Goal: Task Accomplishment & Management: Use online tool/utility

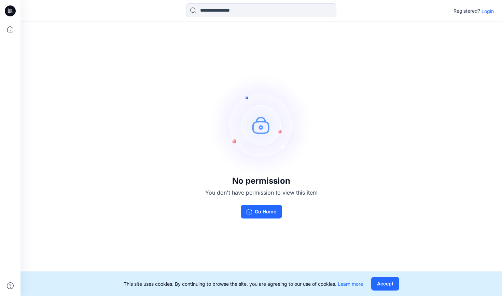
click at [485, 9] on p "Login" at bounding box center [487, 11] width 12 height 7
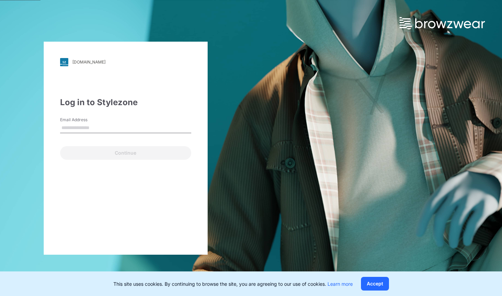
type input "*******"
drag, startPoint x: 93, startPoint y: 125, endPoint x: 42, endPoint y: 125, distance: 50.9
click at [42, 125] on div "[DOMAIN_NAME] Loading... Log in to Stylezone Email Address ******* Continue" at bounding box center [125, 148] width 251 height 296
type input "*******"
click at [120, 153] on div "Continue" at bounding box center [125, 151] width 131 height 16
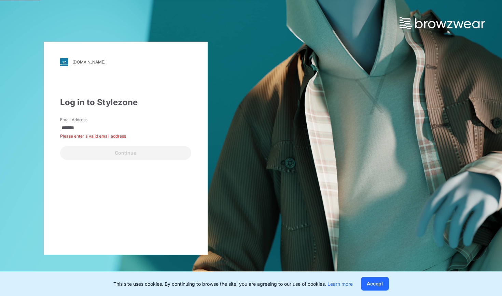
click at [121, 154] on div "Continue" at bounding box center [125, 151] width 131 height 16
click at [101, 127] on input "*******" at bounding box center [125, 128] width 131 height 10
drag, startPoint x: 108, startPoint y: 128, endPoint x: 36, endPoint y: 129, distance: 72.0
click at [36, 129] on div "[DOMAIN_NAME] Loading... Log in to Stylezone Email Address ******* Please enter…" at bounding box center [125, 148] width 251 height 296
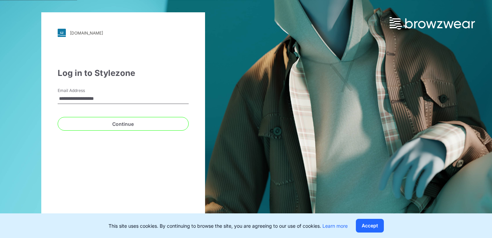
type input "**********"
click at [123, 124] on button "Continue" at bounding box center [123, 124] width 131 height 14
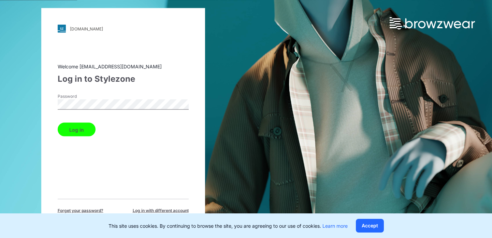
click at [76, 129] on button "Log in" at bounding box center [77, 130] width 38 height 14
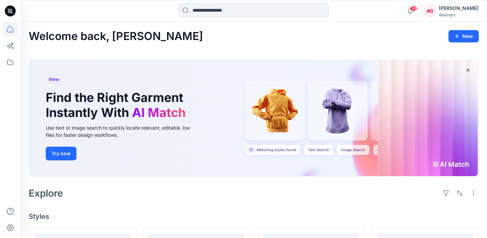
click at [202, 11] on input at bounding box center [254, 10] width 150 height 14
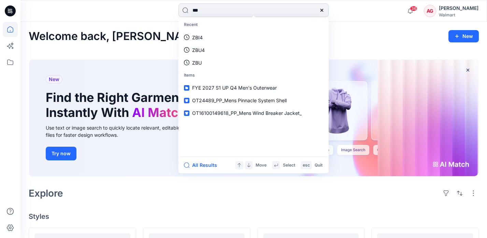
type input "****"
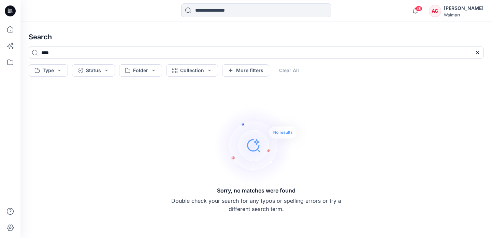
click at [9, 9] on icon at bounding box center [10, 9] width 3 height 0
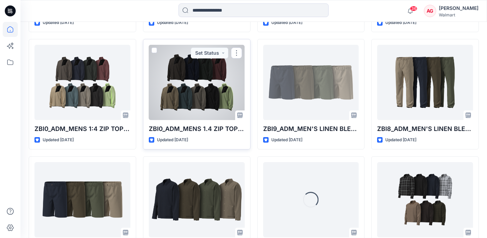
scroll to position [1412, 0]
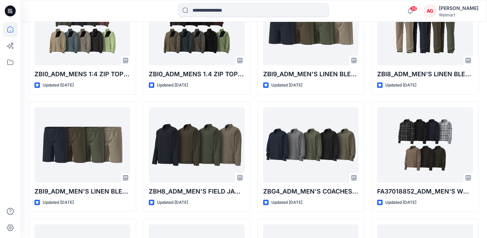
click at [11, 27] on icon at bounding box center [10, 29] width 15 height 15
click at [11, 60] on icon at bounding box center [10, 62] width 15 height 15
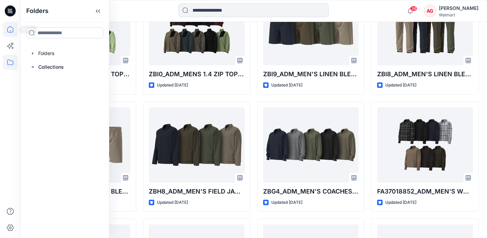
click at [10, 30] on icon at bounding box center [10, 29] width 15 height 15
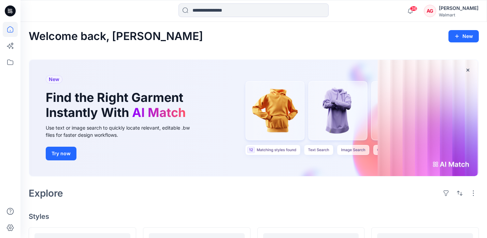
scroll to position [128, 0]
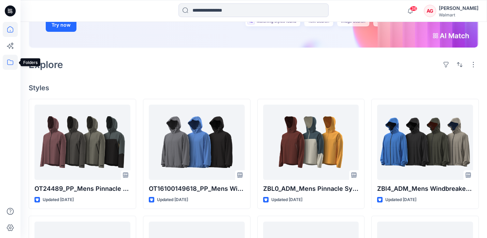
click at [12, 62] on icon at bounding box center [10, 62] width 15 height 15
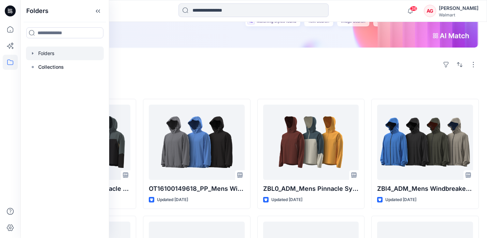
click at [51, 58] on div at bounding box center [65, 53] width 78 height 14
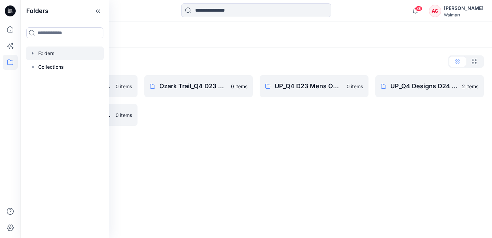
click at [278, 117] on div "UP_Q4 D23 Mens Outerwear 0 items" at bounding box center [314, 100] width 109 height 51
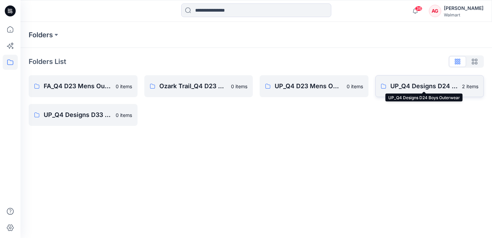
click at [423, 89] on p "UP_Q4 Designs D24 Boys Outerwear" at bounding box center [425, 86] width 68 height 10
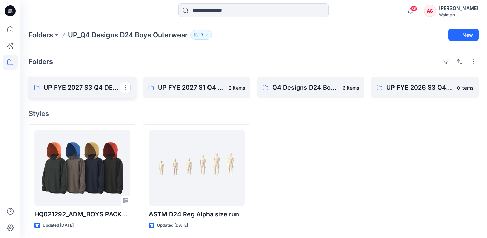
click at [102, 87] on p "UP FYE 2027 S3 Q4 DESIGN" at bounding box center [82, 88] width 76 height 10
click at [182, 81] on link "UP FYE 2027 S1 Q4 DESIGN" at bounding box center [197, 87] width 108 height 22
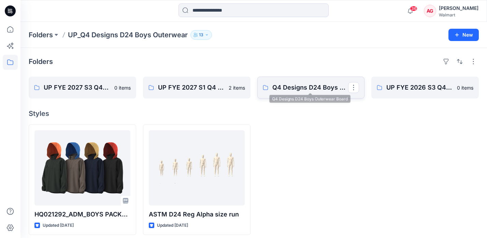
click at [278, 86] on p "Q4 Designs D24 Boys Outerwear Board" at bounding box center [310, 88] width 76 height 10
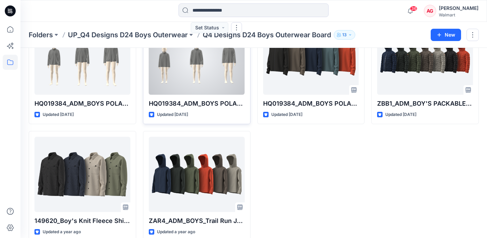
scroll to position [73, 0]
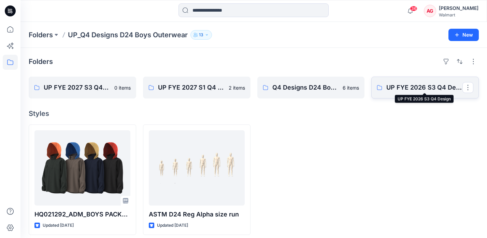
click at [395, 88] on p "UP FYE 2026 S3 Q4 Design" at bounding box center [424, 88] width 76 height 10
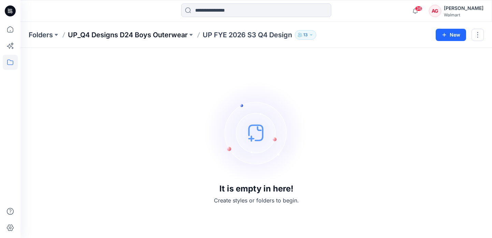
click at [103, 35] on p "UP_Q4 Designs D24 Boys Outerwear" at bounding box center [128, 35] width 120 height 10
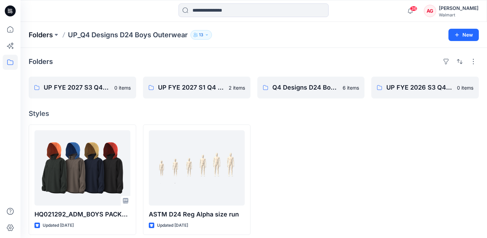
click at [43, 36] on p "Folders" at bounding box center [41, 35] width 24 height 10
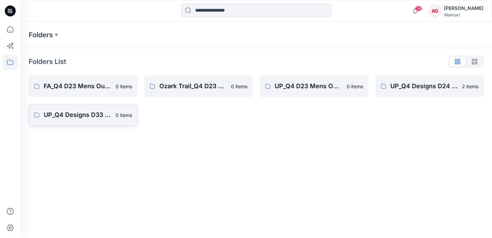
click at [82, 117] on p "UP_Q4 Designs D33 Girls Outerwear" at bounding box center [78, 115] width 68 height 10
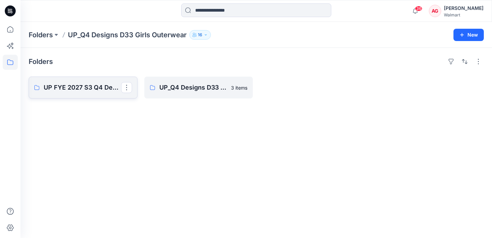
click at [74, 91] on p "UP FYE 2027 S3 Q4 Design" at bounding box center [82, 88] width 77 height 10
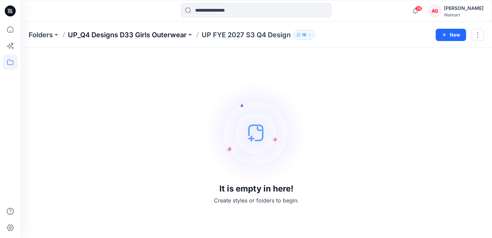
click at [119, 34] on p "UP_Q4 Designs D33 Girls Outerwear" at bounding box center [127, 35] width 119 height 10
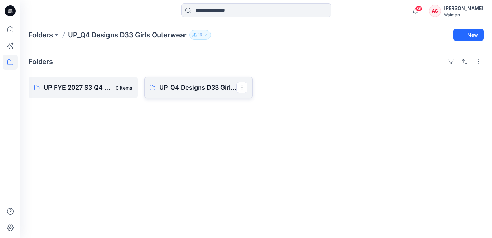
click at [166, 77] on link "UP_Q4 Designs D33 Girls Outerwear Board" at bounding box center [198, 87] width 109 height 22
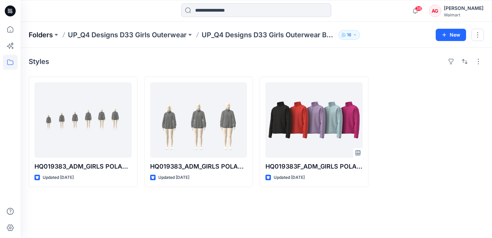
click at [51, 33] on p "Folders" at bounding box center [41, 35] width 24 height 10
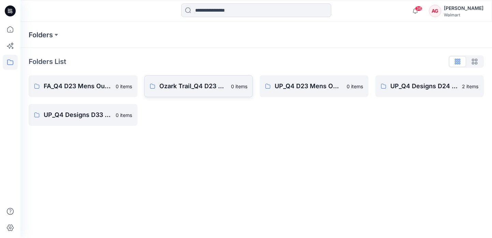
click at [213, 91] on link "Ozark Trail_Q4 D23 Men's Outdoor 0 items" at bounding box center [198, 86] width 109 height 22
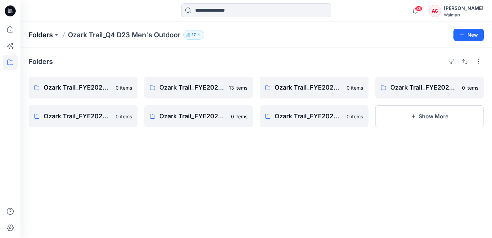
click at [43, 33] on p "Folders" at bounding box center [41, 35] width 24 height 10
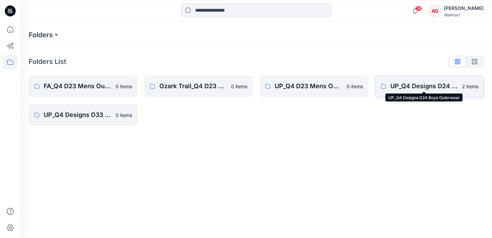
click at [419, 83] on p "UP_Q4 Designs D24 Boys Outerwear" at bounding box center [425, 86] width 68 height 10
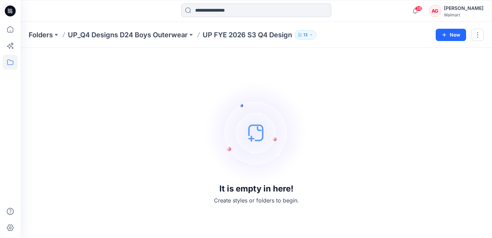
click at [9, 7] on icon at bounding box center [10, 10] width 11 height 11
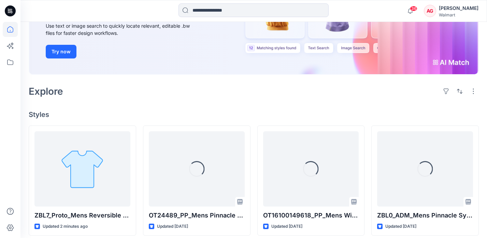
scroll to position [159, 0]
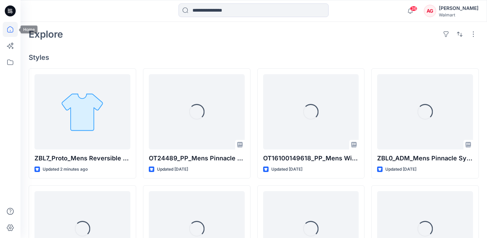
click at [9, 33] on icon at bounding box center [10, 29] width 15 height 15
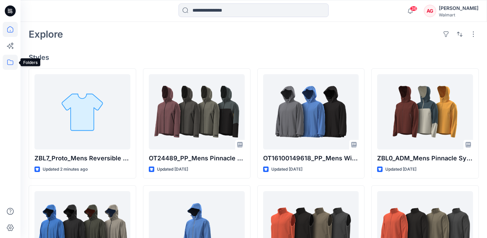
click at [15, 63] on icon at bounding box center [10, 62] width 15 height 15
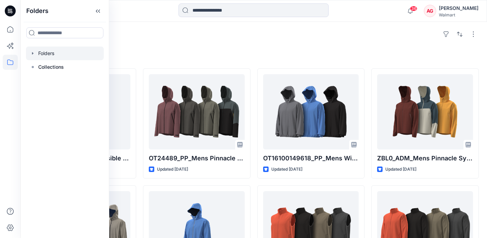
click at [30, 54] on icon "button" at bounding box center [32, 53] width 5 height 5
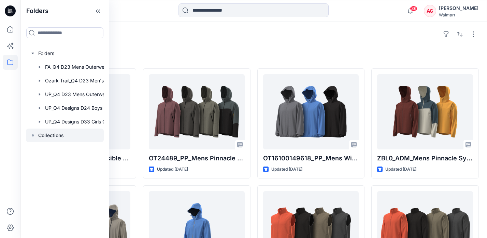
click at [47, 132] on p "Collections" at bounding box center [51, 135] width 26 height 8
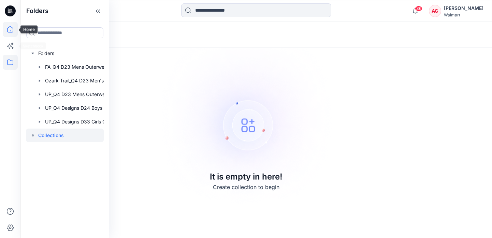
click at [10, 32] on icon at bounding box center [10, 29] width 15 height 15
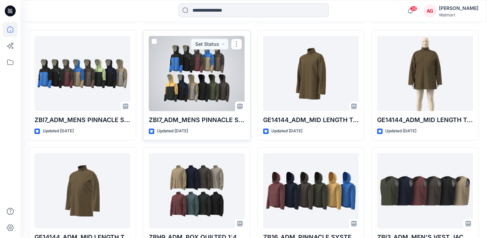
scroll to position [1063, 0]
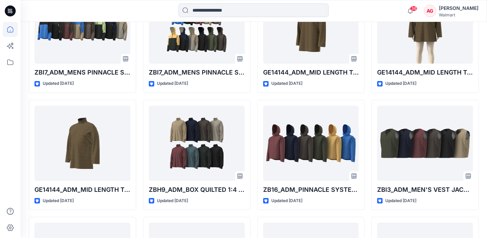
click at [11, 10] on icon at bounding box center [10, 10] width 11 height 11
click at [10, 63] on icon at bounding box center [10, 62] width 15 height 15
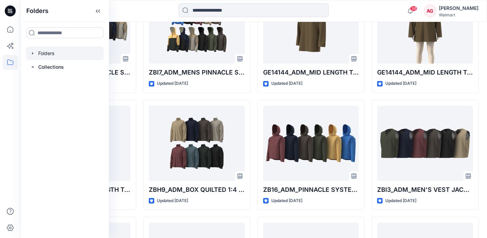
click at [43, 54] on div at bounding box center [65, 53] width 78 height 14
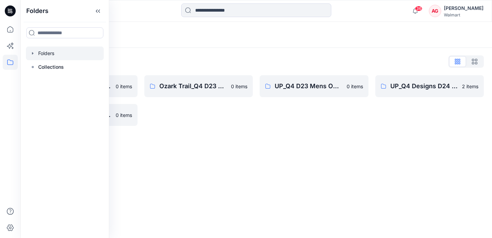
click at [241, 55] on div "Folders List FA_Q4 D23 Mens Outerwear 0 items UP_Q4 Designs D33 Girls Outerwear…" at bounding box center [256, 91] width 472 height 86
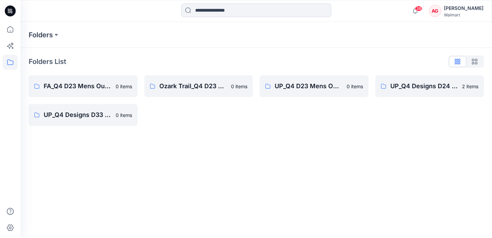
drag, startPoint x: 56, startPoint y: 58, endPoint x: 57, endPoint y: 52, distance: 6.2
click at [56, 58] on p "Folders List" at bounding box center [48, 61] width 38 height 10
click at [48, 35] on p "Folders" at bounding box center [41, 35] width 24 height 10
click at [54, 34] on button at bounding box center [56, 35] width 7 height 10
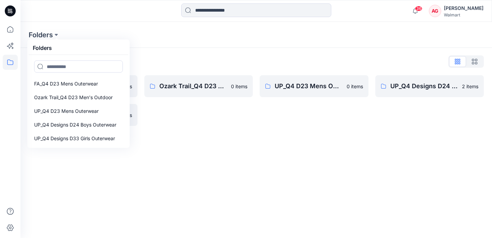
click at [184, 62] on div "Folders List" at bounding box center [256, 61] width 455 height 11
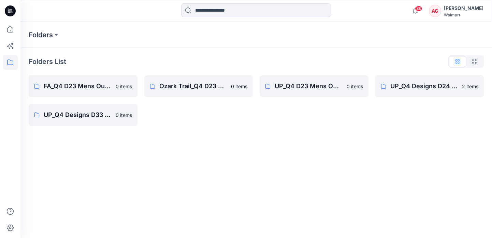
click at [456, 14] on div "Walmart" at bounding box center [464, 14] width 40 height 5
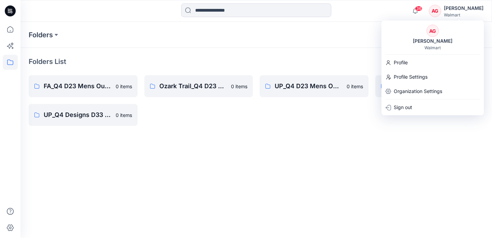
click at [454, 5] on div "[PERSON_NAME]" at bounding box center [464, 8] width 40 height 8
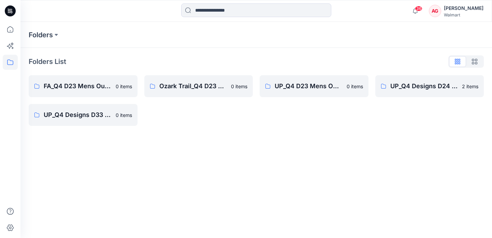
click at [465, 7] on div "[PERSON_NAME]" at bounding box center [464, 8] width 40 height 8
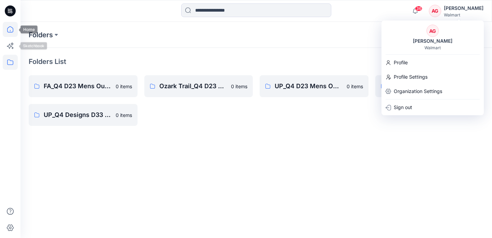
click at [8, 25] on icon at bounding box center [10, 29] width 15 height 15
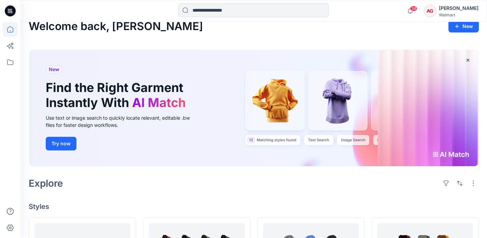
scroll to position [86, 0]
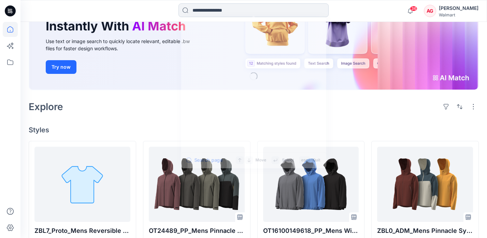
click at [278, 13] on input at bounding box center [254, 10] width 150 height 14
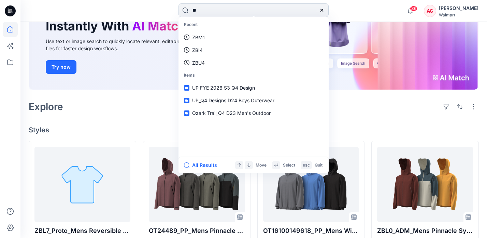
type input "*"
type input "**"
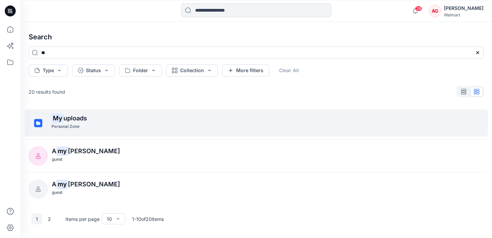
click at [72, 123] on p "Personal Zone" at bounding box center [66, 126] width 28 height 7
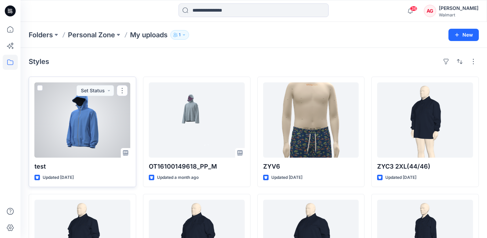
click at [75, 122] on div at bounding box center [82, 119] width 96 height 75
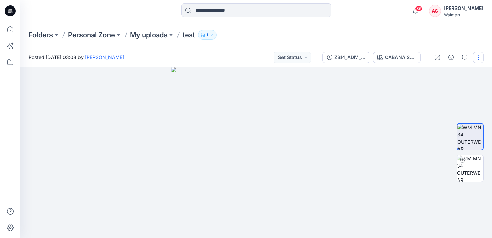
click at [480, 59] on button "button" at bounding box center [478, 57] width 11 height 11
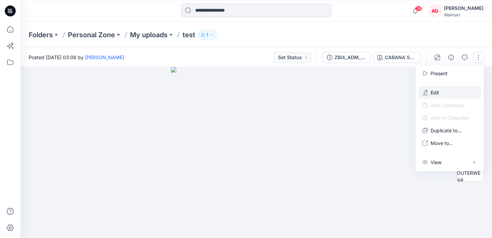
click at [444, 89] on button "Edit" at bounding box center [450, 92] width 63 height 13
